Goal: Answer question/provide support

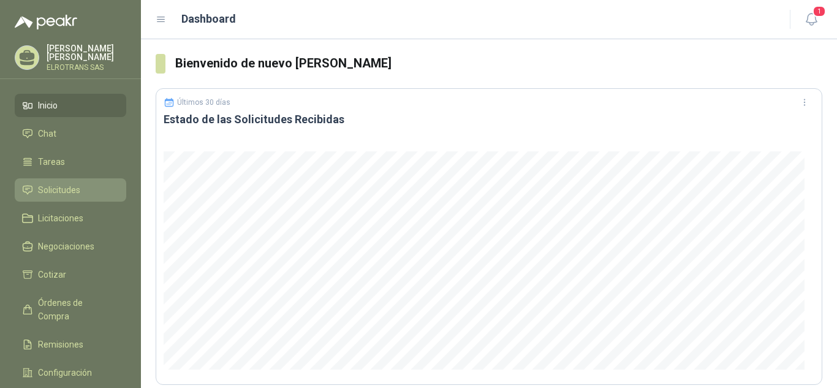
click at [56, 188] on span "Solicitudes" at bounding box center [59, 189] width 42 height 13
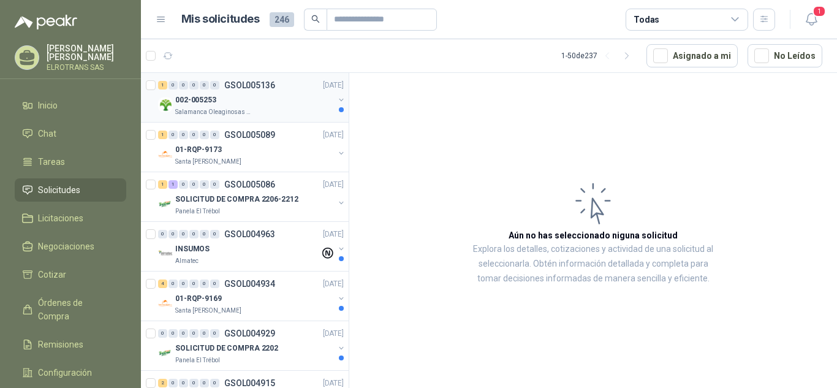
click at [193, 105] on p "002-005253" at bounding box center [195, 100] width 41 height 12
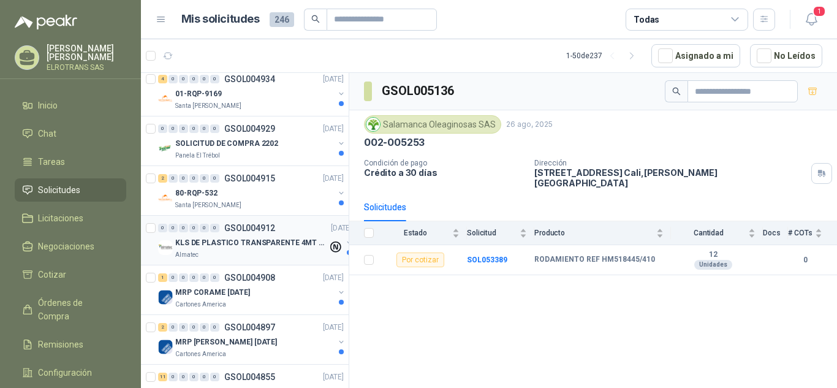
scroll to position [184, 0]
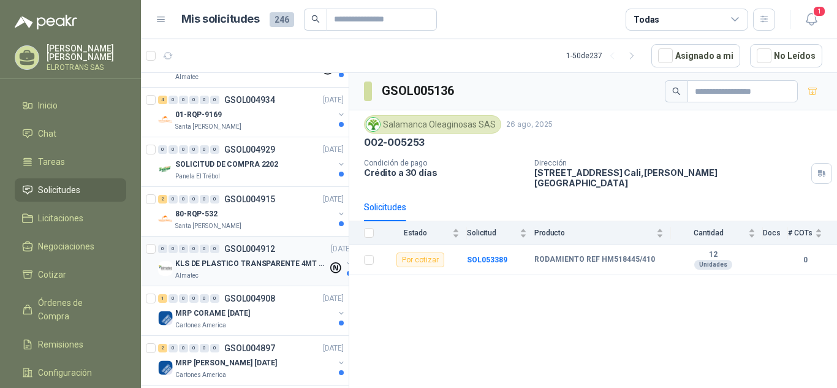
click at [251, 257] on div "KLS DE PLASTICO TRANSPARENTE 4MT CAL 4 Y CINTA TRA" at bounding box center [251, 263] width 153 height 15
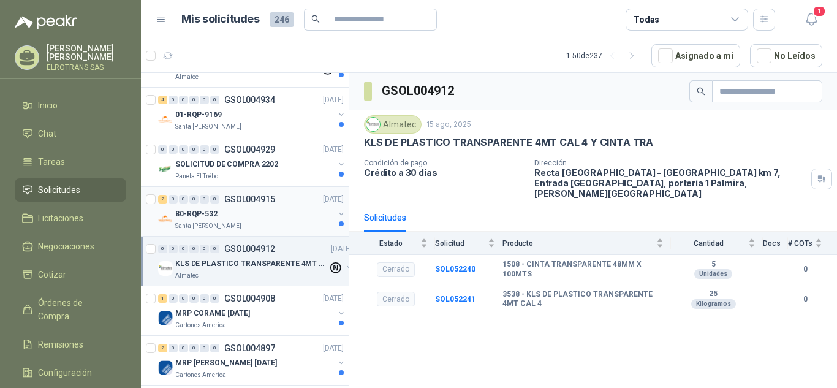
click at [232, 207] on div "80-RQP-532" at bounding box center [254, 214] width 159 height 15
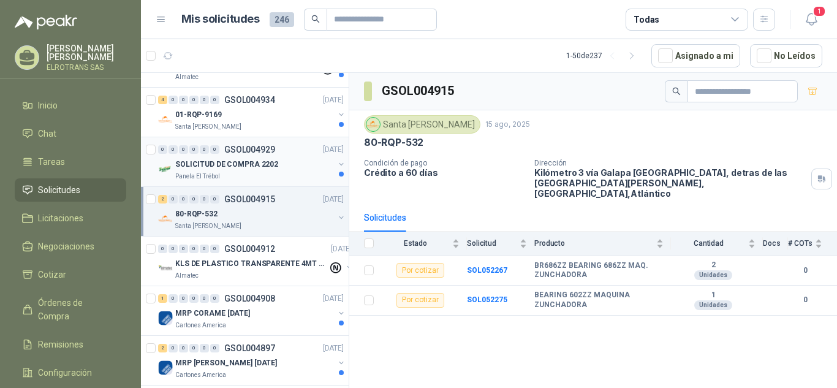
click at [223, 156] on div "0 0 0 0 0 0 GSOL004929 [DATE]" at bounding box center [252, 149] width 188 height 15
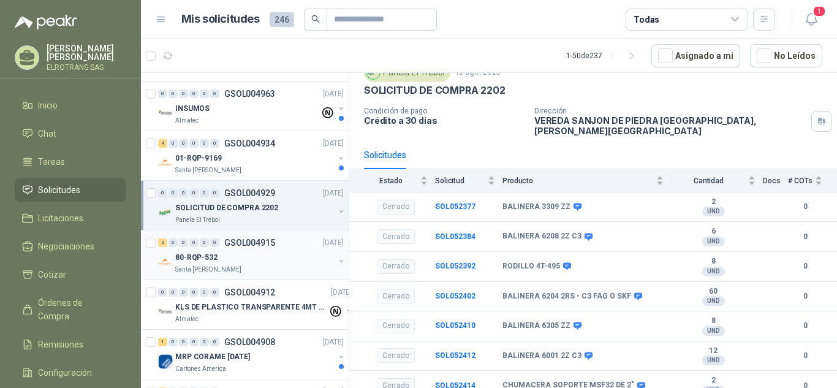
scroll to position [61, 0]
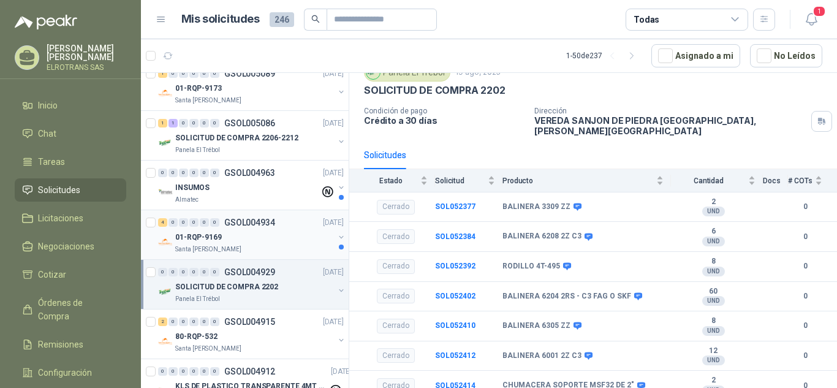
click at [241, 236] on div "01-RQP-9169" at bounding box center [254, 237] width 159 height 15
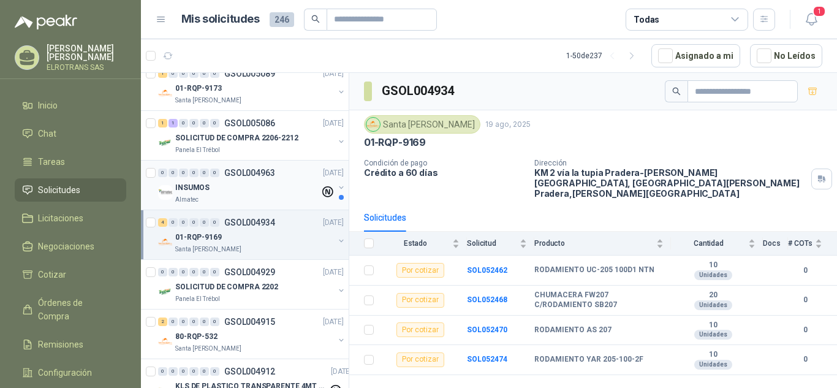
click at [230, 175] on p "GSOL004963" at bounding box center [249, 173] width 51 height 9
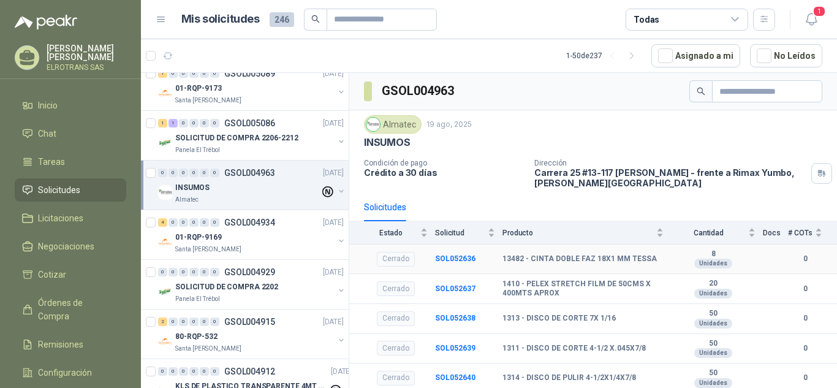
scroll to position [1, 0]
click at [206, 135] on p "SOLICITUD DE COMPRA 2206-2212" at bounding box center [236, 138] width 123 height 12
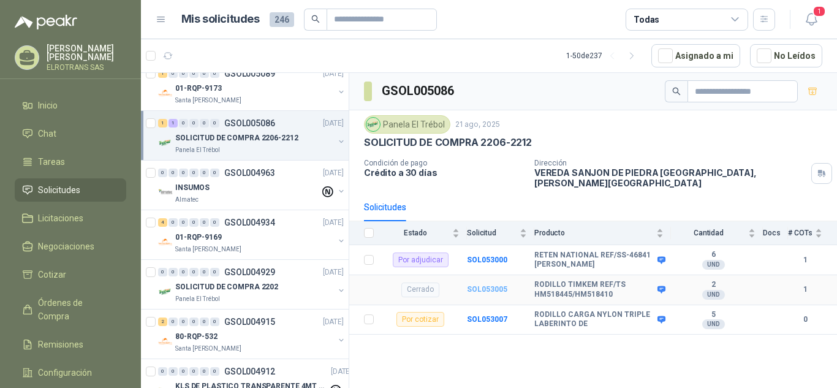
click at [490, 285] on b "SOL053005" at bounding box center [487, 289] width 40 height 9
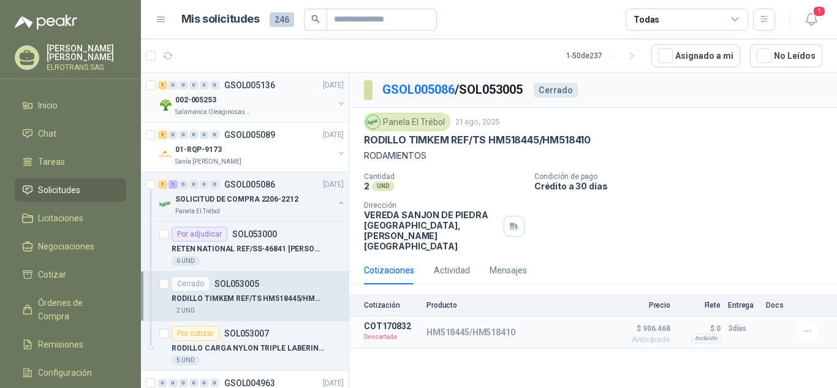
click at [187, 99] on p "002-005253" at bounding box center [195, 100] width 41 height 12
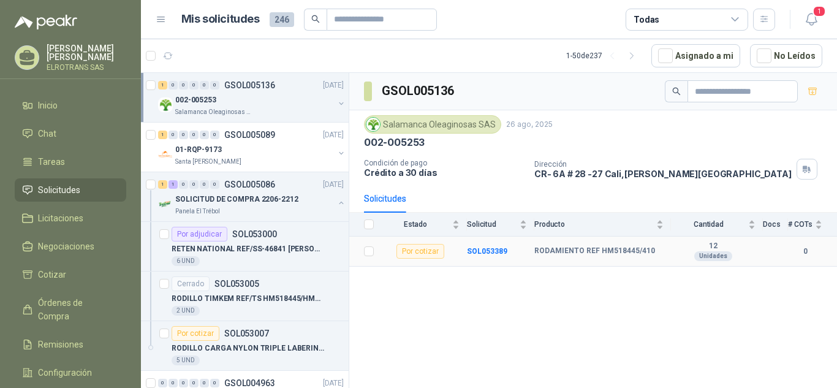
click at [605, 254] on b "RODAMIENTO REF HM518445/410" at bounding box center [594, 251] width 121 height 10
click at [507, 252] on td "SOL053389" at bounding box center [500, 252] width 67 height 30
click at [496, 253] on b "SOL053389" at bounding box center [487, 251] width 40 height 9
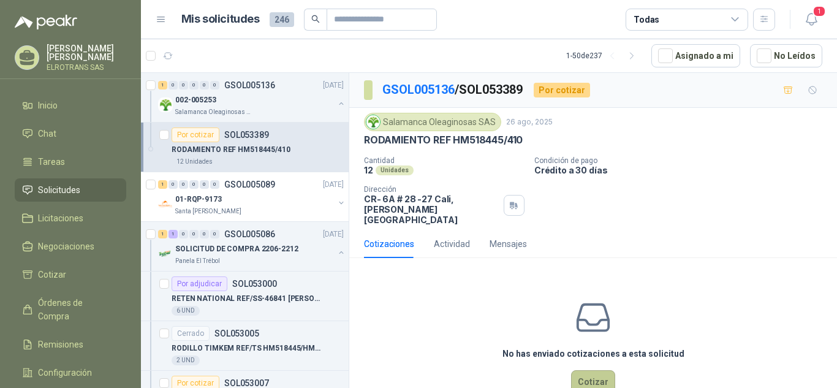
click at [585, 370] on button "Cotizar" at bounding box center [593, 381] width 44 height 23
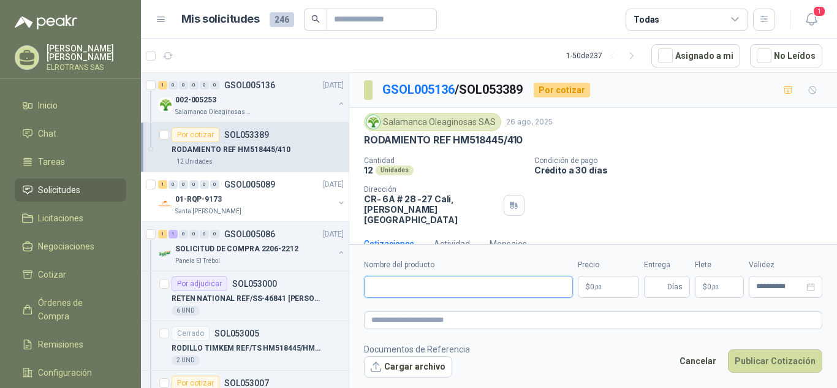
click at [438, 289] on input "Nombre del producto" at bounding box center [468, 287] width 209 height 22
type input "**********"
click at [590, 289] on span "0 ,00" at bounding box center [596, 286] width 12 height 7
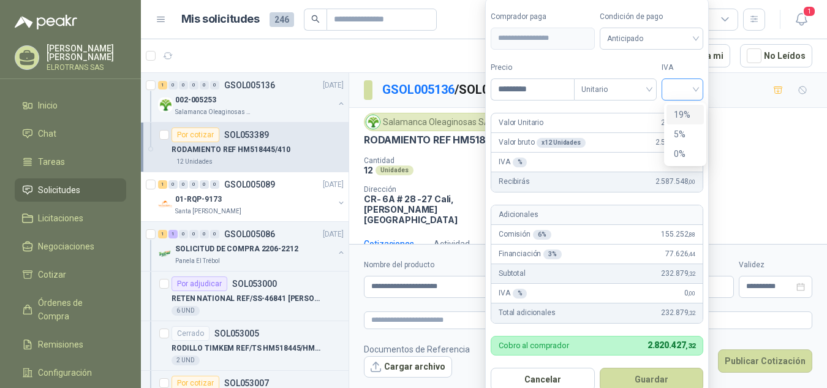
click at [684, 97] on span at bounding box center [682, 89] width 27 height 21
type input "*********"
click at [681, 112] on div "19%" at bounding box center [685, 114] width 23 height 13
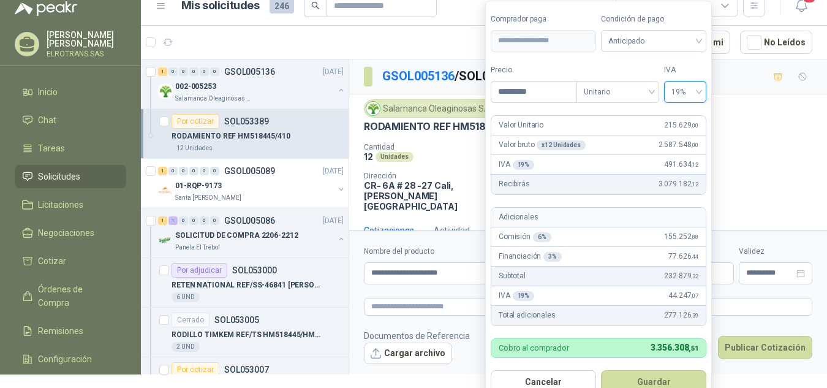
scroll to position [16, 0]
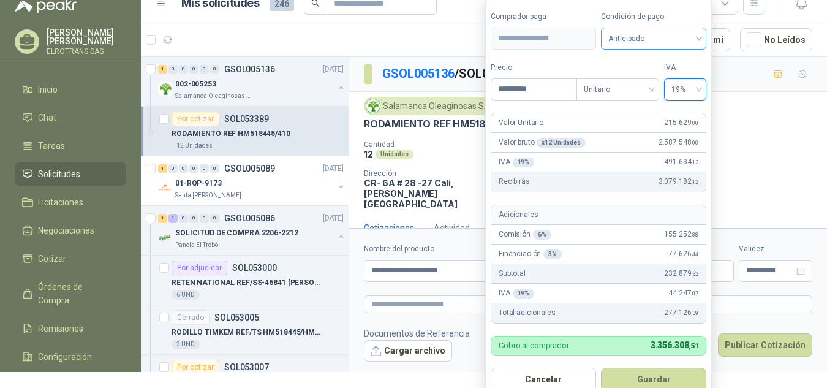
click at [650, 34] on span "Anticipado" at bounding box center [654, 38] width 91 height 18
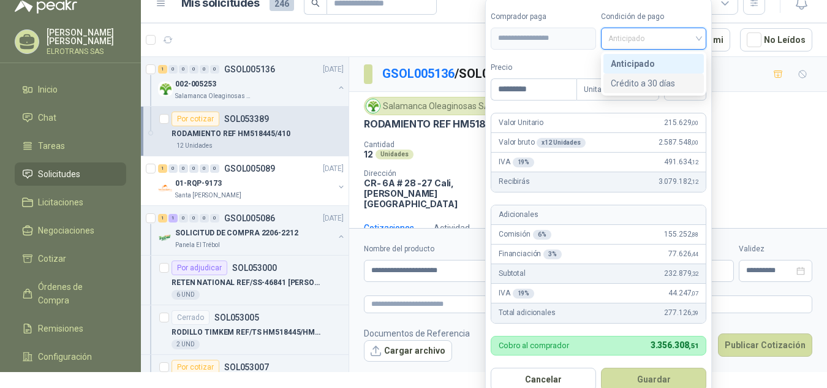
click at [638, 82] on div "Crédito a 30 días" at bounding box center [654, 83] width 86 height 13
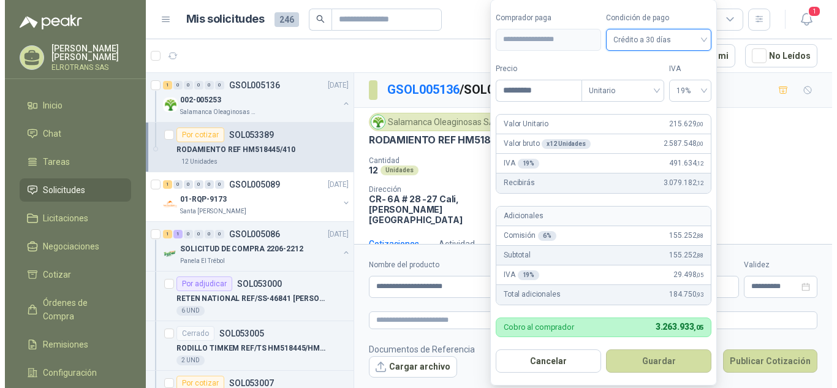
scroll to position [0, 0]
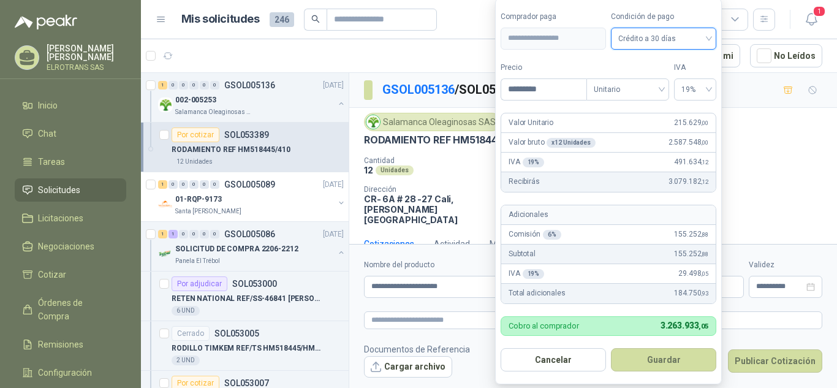
click at [706, 39] on span "Crédito a 30 días" at bounding box center [663, 38] width 91 height 18
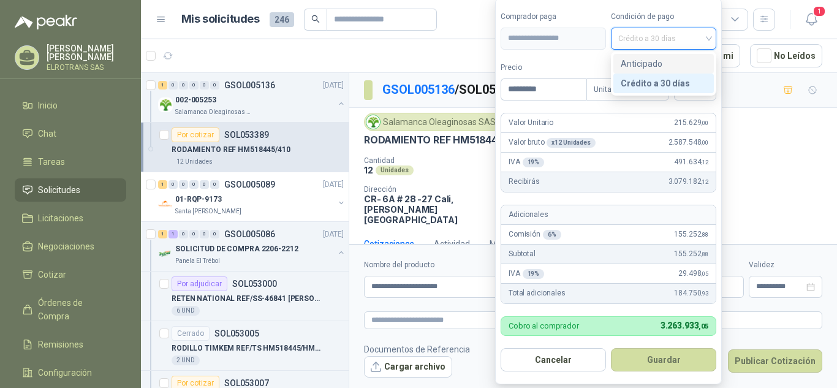
click at [669, 62] on div "Anticipado" at bounding box center [664, 63] width 86 height 13
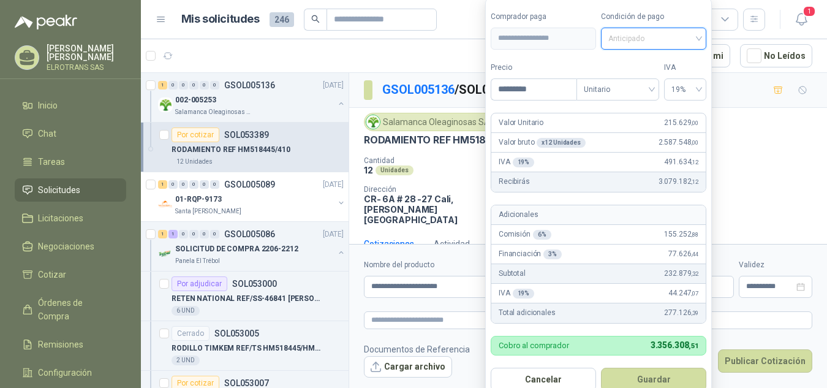
click at [697, 36] on span "Anticipado" at bounding box center [654, 38] width 91 height 18
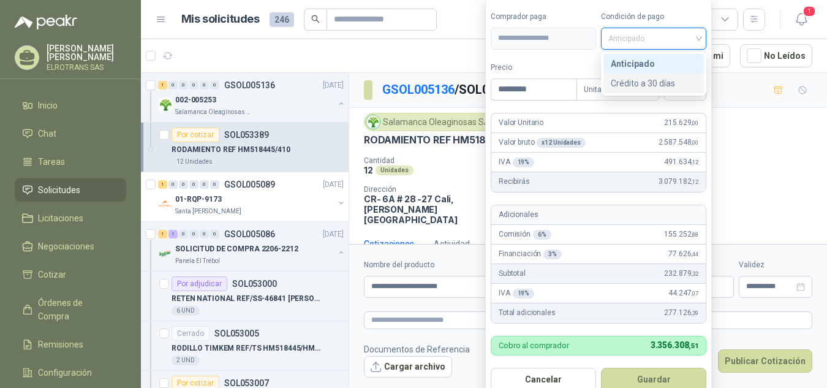
click at [650, 86] on div "Crédito a 30 días" at bounding box center [654, 83] width 86 height 13
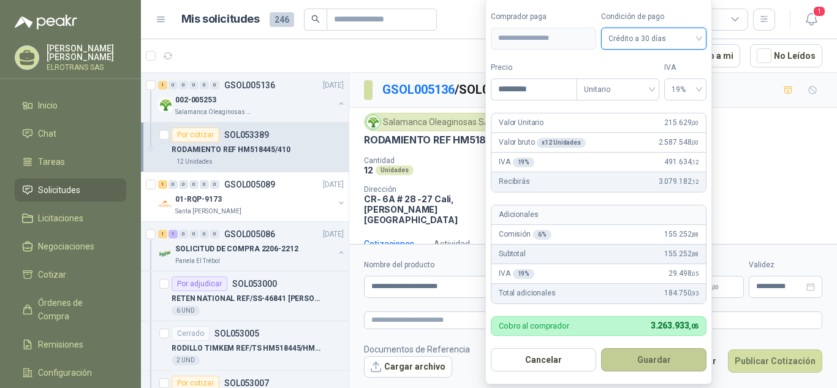
click at [652, 366] on button "Guardar" at bounding box center [653, 359] width 105 height 23
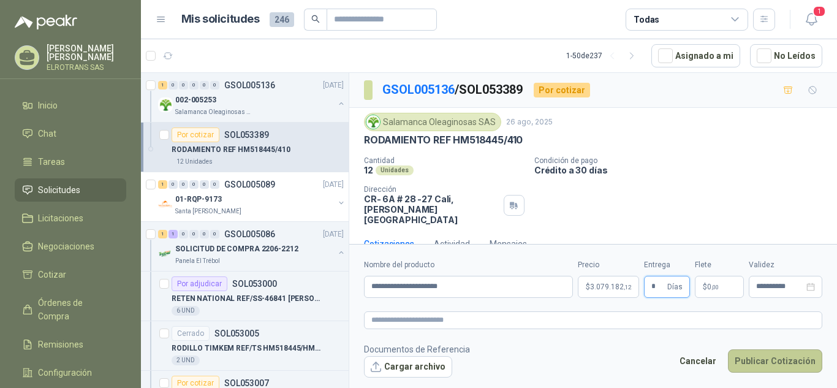
type input "*"
click at [765, 365] on button "Publicar Cotización" at bounding box center [775, 360] width 94 height 23
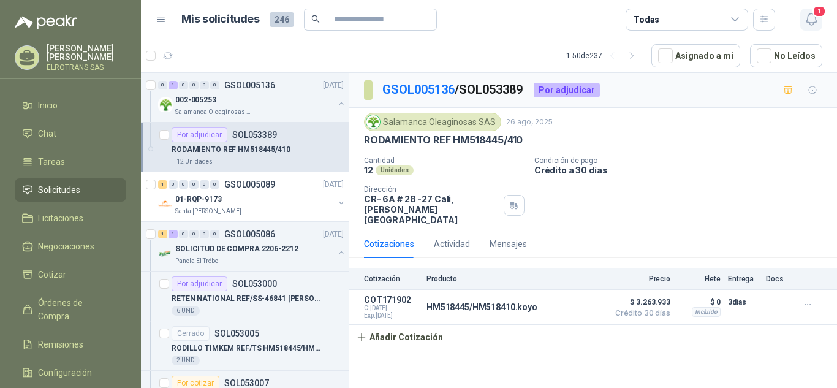
click at [820, 15] on span "1" at bounding box center [819, 12] width 13 height 12
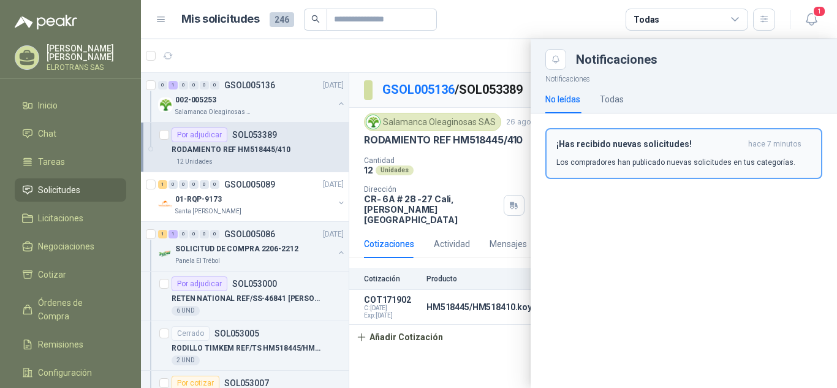
click at [650, 169] on button "¡Has recibido nuevas solicitudes! hace 7 minutos Los compradores han publicado …" at bounding box center [683, 153] width 277 height 51
